Goal: Task Accomplishment & Management: Manage account settings

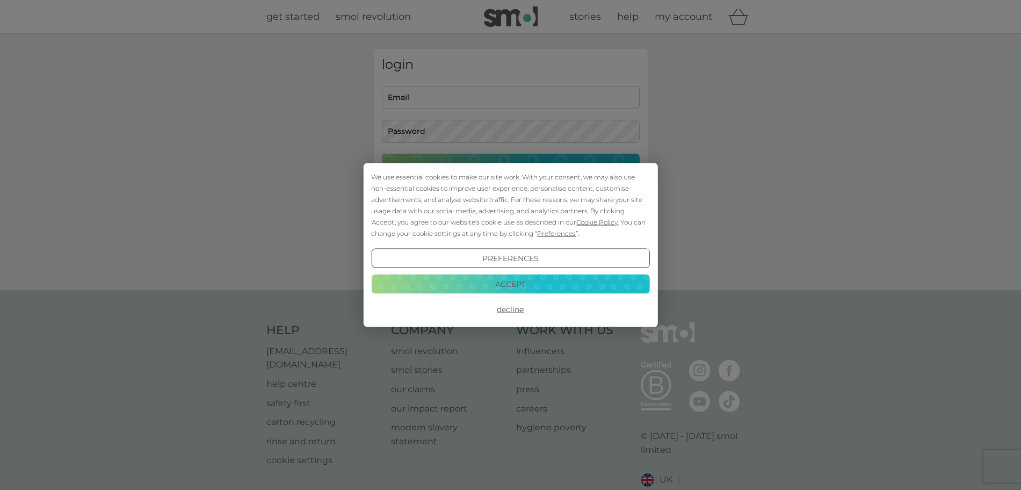
click at [513, 312] on button "Decline" at bounding box center [510, 309] width 278 height 19
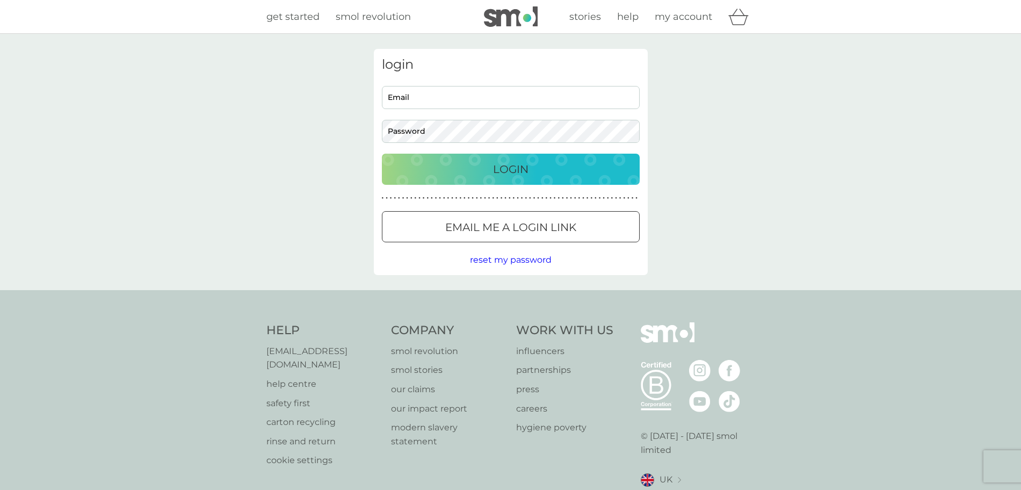
click at [521, 92] on input "Email" at bounding box center [511, 97] width 258 height 23
type input "mattbivins21@gmail.com"
click at [512, 177] on p "Login" at bounding box center [510, 169] width 35 height 17
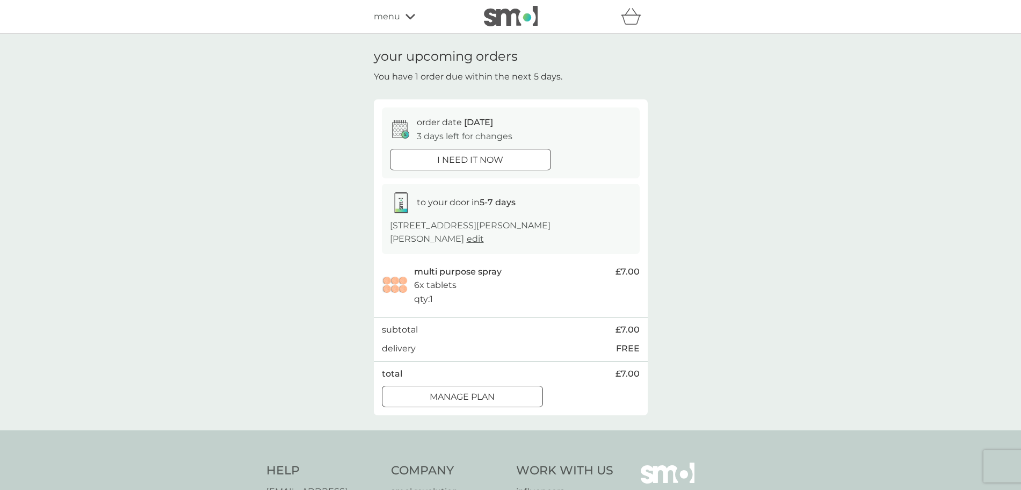
click at [492, 401] on p "Manage plan" at bounding box center [462, 397] width 65 height 14
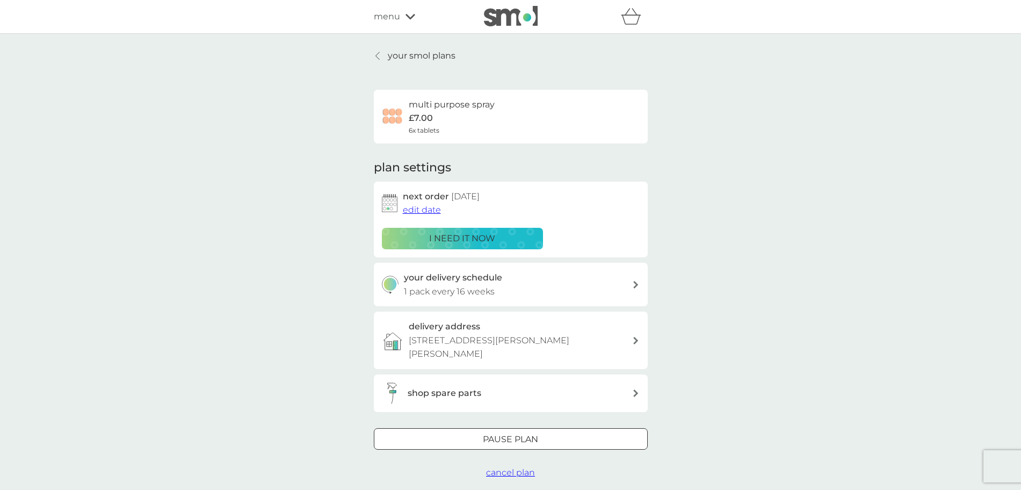
click at [559, 282] on div "your delivery schedule 1 pack every 16 weeks" at bounding box center [518, 284] width 228 height 27
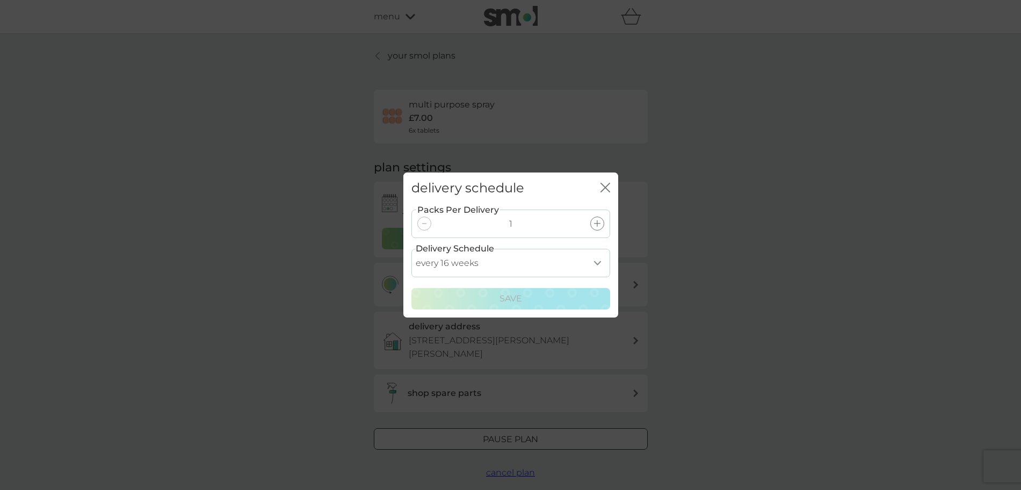
click at [562, 260] on select "every 1 week every 2 weeks every 3 weeks every 4 weeks every 5 weeks every 6 we…" at bounding box center [511, 263] width 199 height 28
select select "154"
click at [412, 249] on select "every 1 week every 2 weeks every 3 weeks every 4 weeks every 5 weeks every 6 we…" at bounding box center [511, 263] width 199 height 28
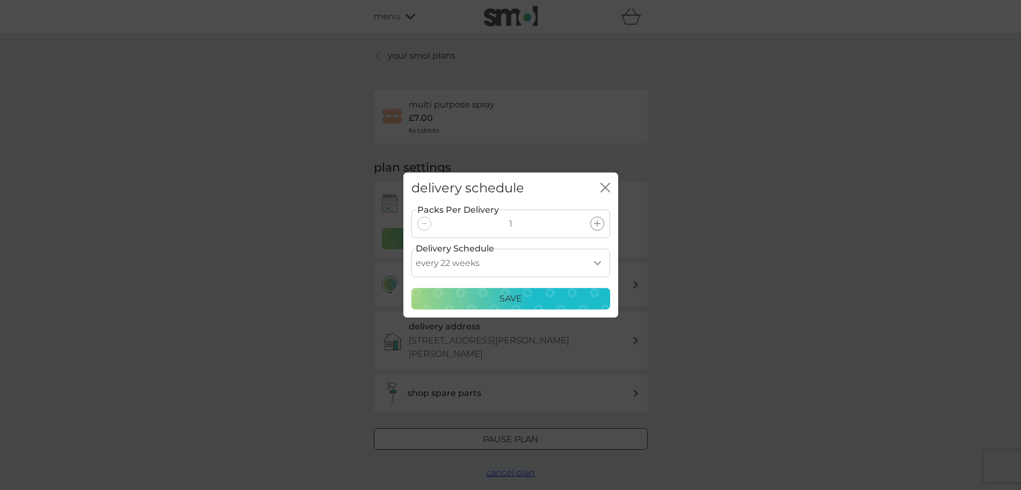
click at [572, 298] on div "Save" at bounding box center [511, 299] width 185 height 14
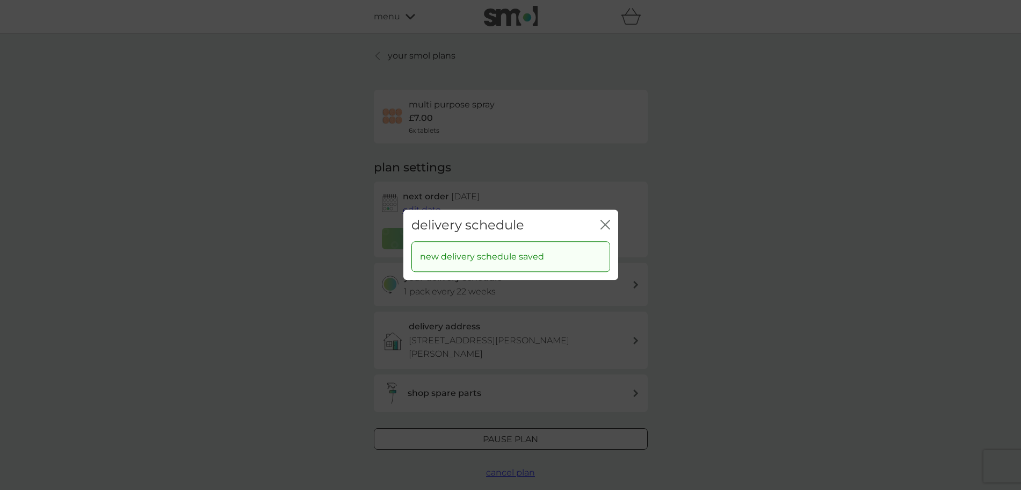
click at [607, 229] on icon "close" at bounding box center [606, 225] width 10 height 10
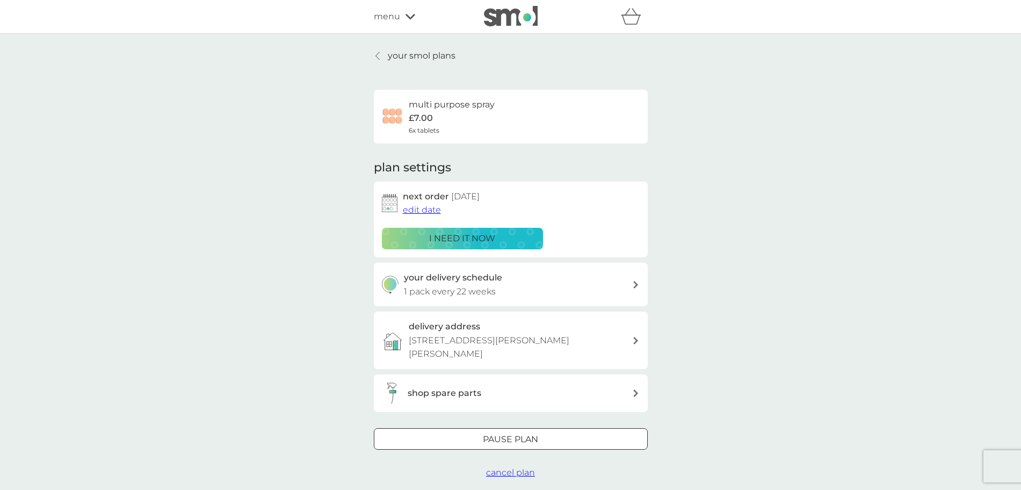
click at [506, 16] on img at bounding box center [511, 16] width 54 height 20
